Goal: Contribute content: Add original content to the website for others to see

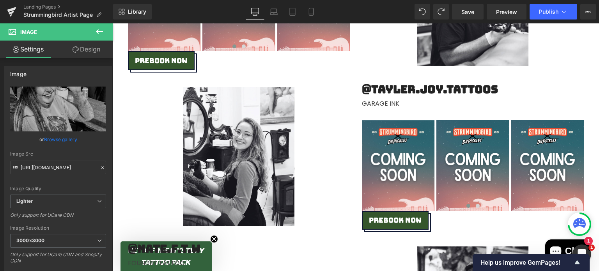
scroll to position [739, 0]
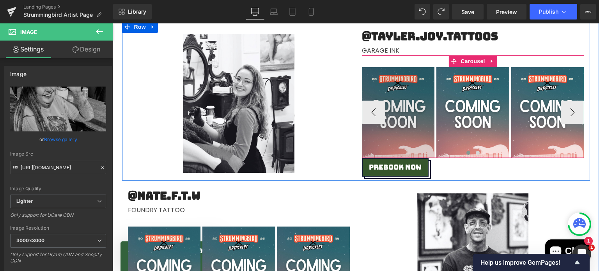
click at [403, 92] on img at bounding box center [398, 112] width 73 height 91
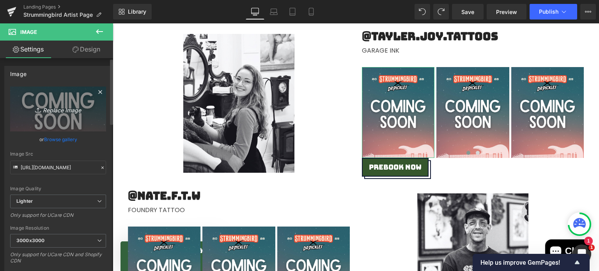
click at [56, 110] on icon "Replace Image" at bounding box center [58, 109] width 62 height 10
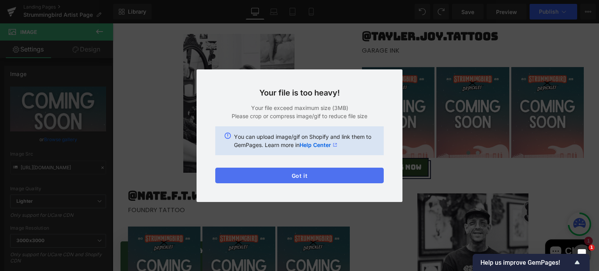
click at [254, 178] on button "Got it" at bounding box center [299, 176] width 169 height 16
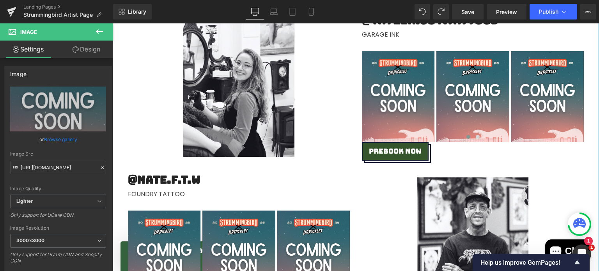
scroll to position [756, 0]
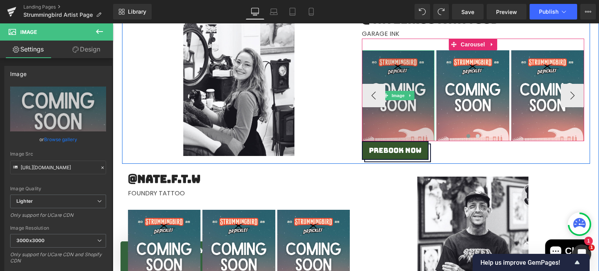
click at [410, 73] on img at bounding box center [398, 95] width 73 height 91
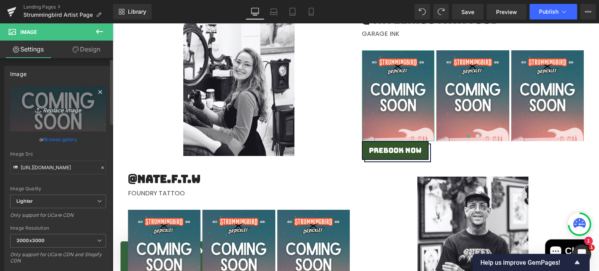
click at [75, 110] on icon "Replace Image" at bounding box center [58, 109] width 62 height 10
type input "C:\fakepath\18 (2).jpg"
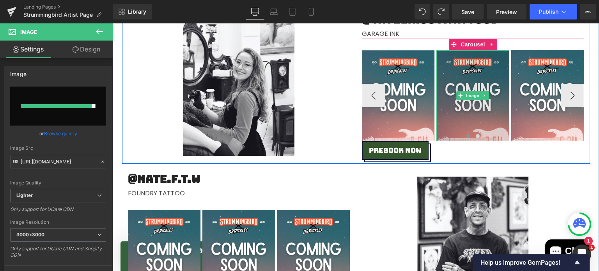
type input "[URL][DOMAIN_NAME]"
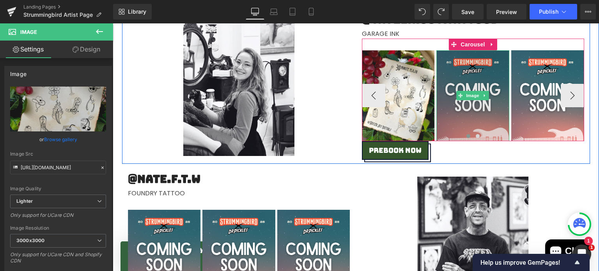
click at [474, 75] on img at bounding box center [473, 95] width 73 height 91
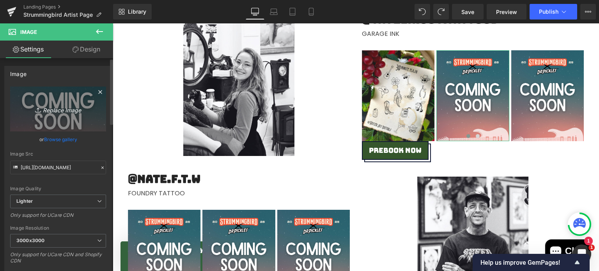
click at [49, 114] on link "Replace Image" at bounding box center [58, 109] width 96 height 45
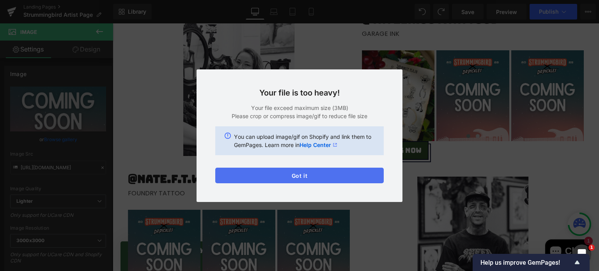
click at [334, 171] on button "Got it" at bounding box center [299, 176] width 169 height 16
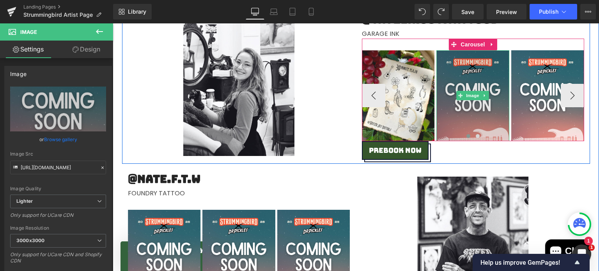
click at [473, 82] on img at bounding box center [473, 95] width 73 height 91
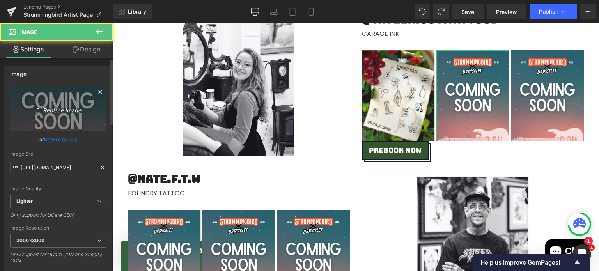
click at [54, 101] on link "Replace Image" at bounding box center [58, 109] width 96 height 45
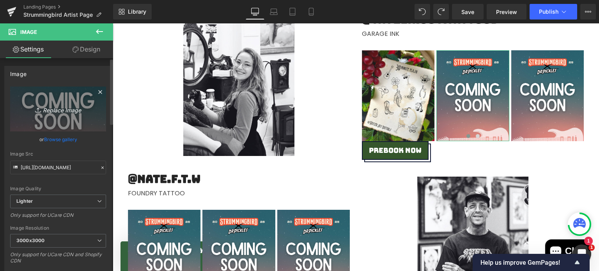
type input "C:\fakepath\19 (2).jpg"
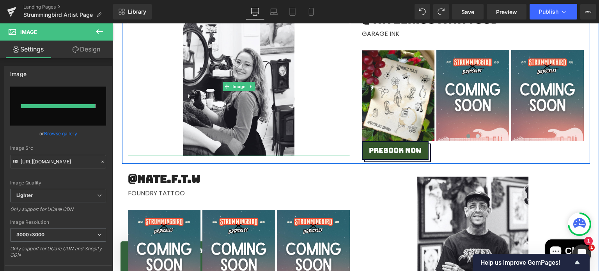
type input "[URL][DOMAIN_NAME]"
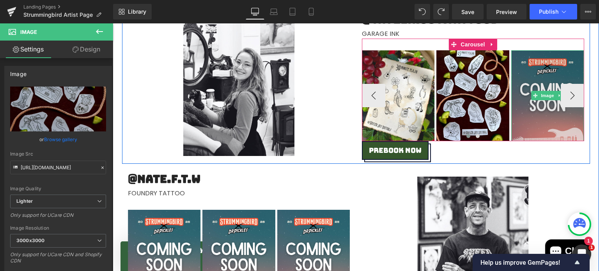
click at [551, 62] on img at bounding box center [548, 95] width 73 height 91
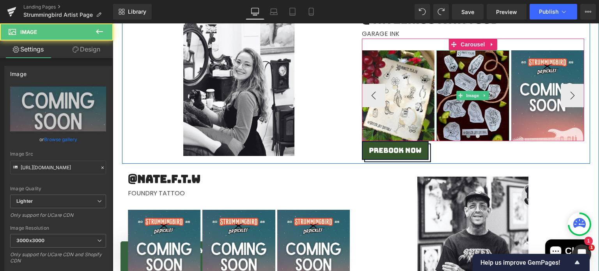
click at [504, 62] on img at bounding box center [473, 95] width 73 height 91
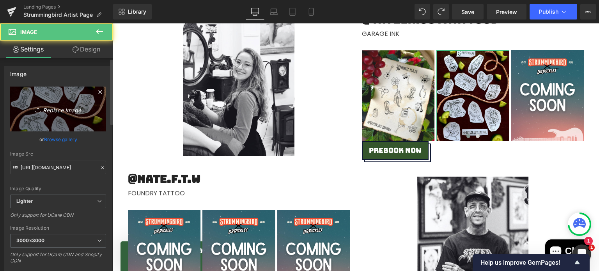
click at [63, 97] on link "Replace Image" at bounding box center [58, 109] width 96 height 45
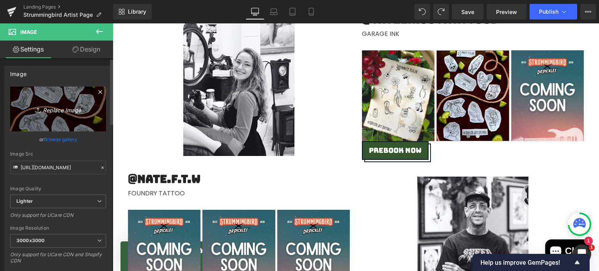
type input "C:\fakepath\20 (2).jpg"
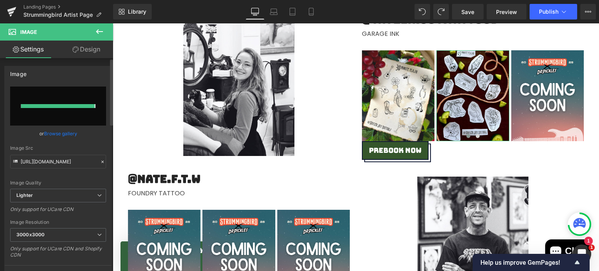
type input "[URL][DOMAIN_NAME]"
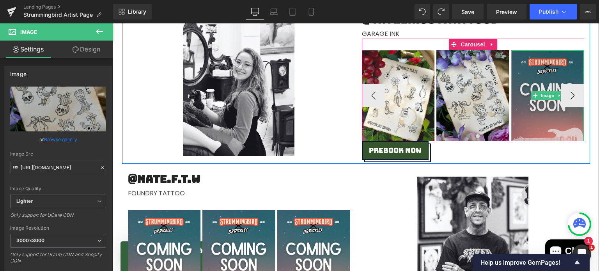
click at [541, 67] on img at bounding box center [548, 95] width 73 height 91
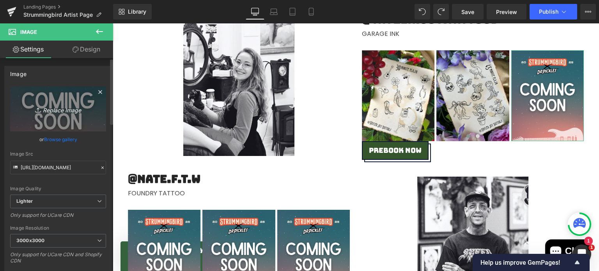
click at [69, 112] on icon "Replace Image" at bounding box center [58, 109] width 62 height 10
type input "C:\fakepath\19 (2).jpg"
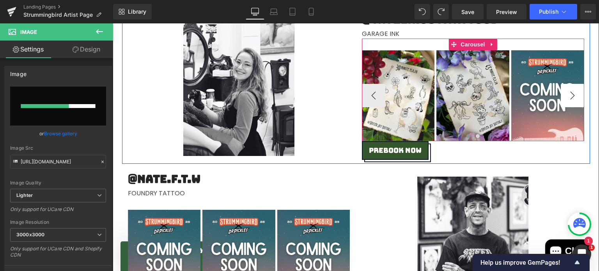
click at [566, 89] on button "›" at bounding box center [572, 95] width 23 height 23
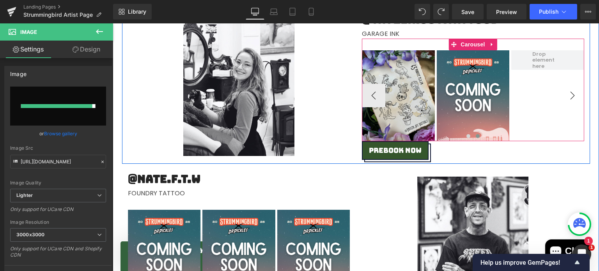
type input "[URL][DOMAIN_NAME]"
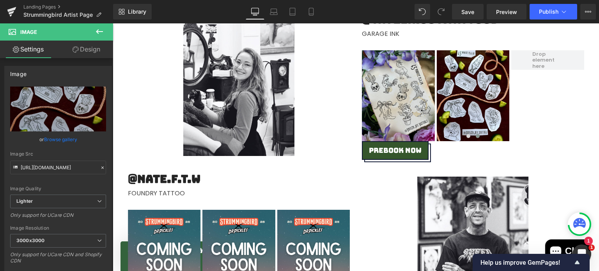
click at [100, 30] on icon at bounding box center [99, 31] width 9 height 9
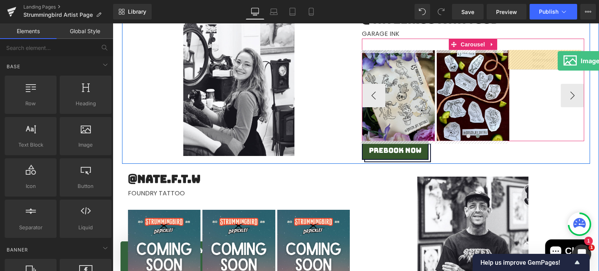
drag, startPoint x: 197, startPoint y: 158, endPoint x: 552, endPoint y: 60, distance: 368.6
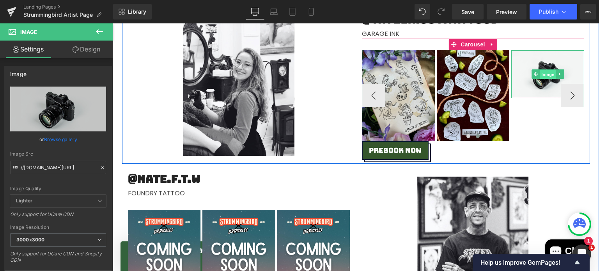
click at [543, 73] on span "Image" at bounding box center [548, 74] width 16 height 9
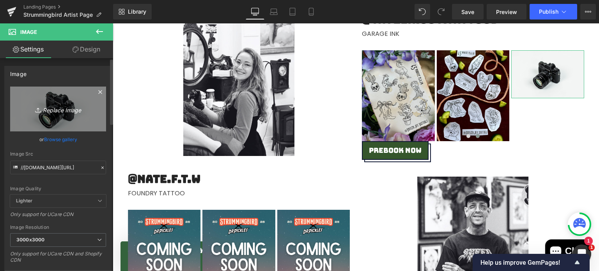
click at [62, 92] on link "Replace Image" at bounding box center [58, 109] width 96 height 45
type input "C:\fakepath\21 (2).jpg"
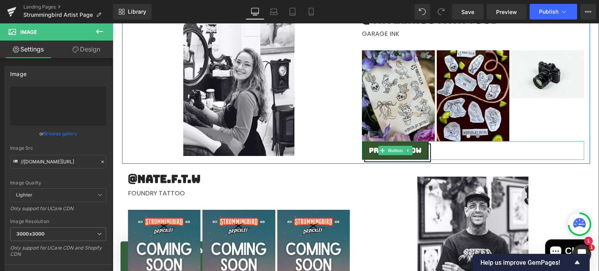
type input "[URL][DOMAIN_NAME]"
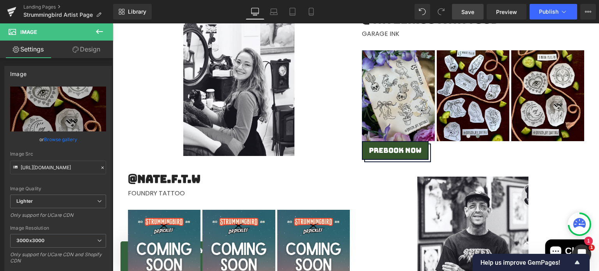
click at [468, 9] on span "Save" at bounding box center [468, 12] width 13 height 8
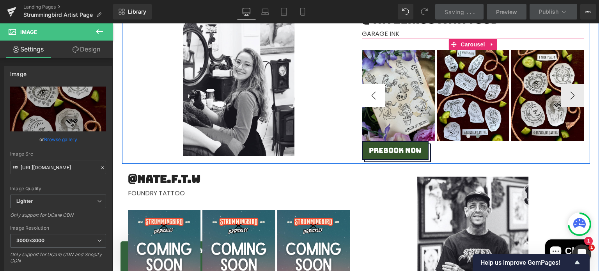
click at [368, 104] on button "‹" at bounding box center [373, 95] width 23 height 23
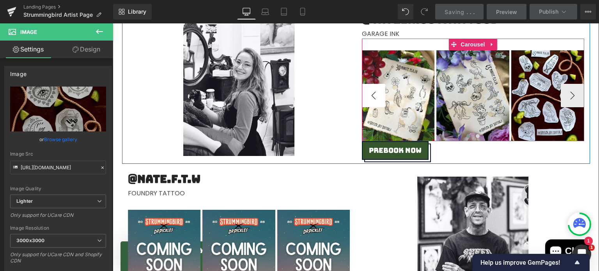
click at [369, 103] on button "‹" at bounding box center [373, 95] width 23 height 23
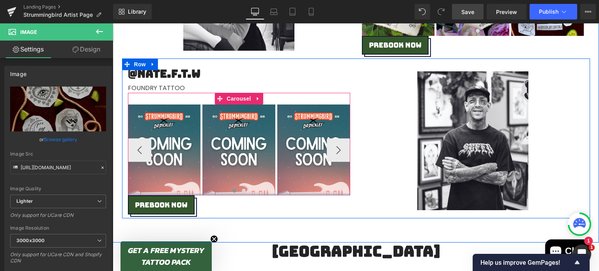
scroll to position [860, 0]
